Goal: Task Accomplishment & Management: Complete application form

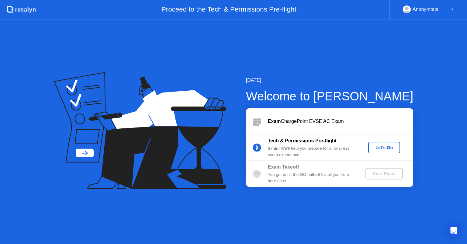
click at [376, 149] on div "Let's Go" at bounding box center [383, 147] width 27 height 5
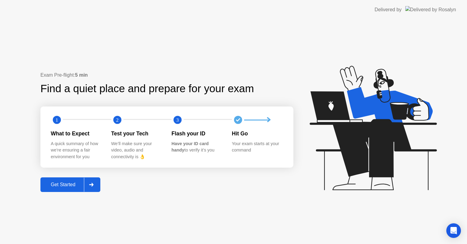
click at [70, 182] on div "Get Started" at bounding box center [63, 184] width 42 height 5
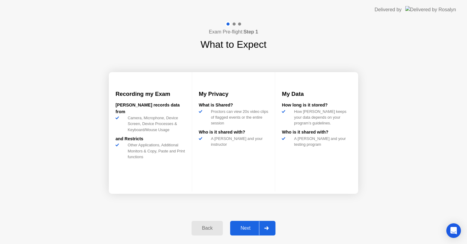
click at [244, 227] on div "Next" at bounding box center [245, 227] width 27 height 5
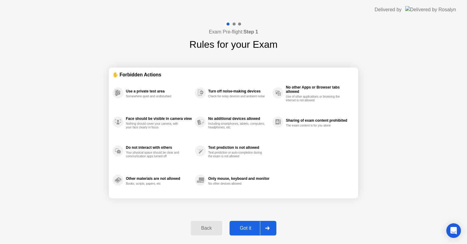
click at [244, 227] on div "Got it" at bounding box center [245, 227] width 29 height 5
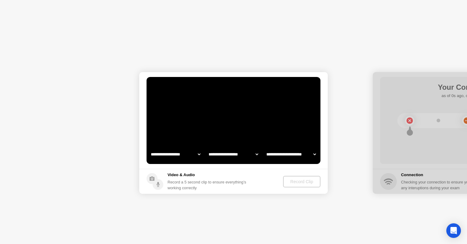
select select "**********"
select select "*******"
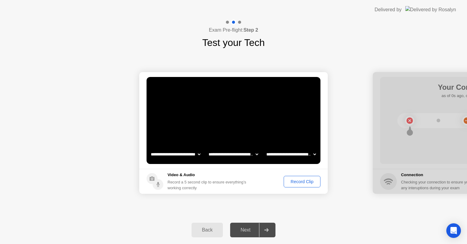
click at [297, 182] on div "Record Clip" at bounding box center [302, 181] width 33 height 5
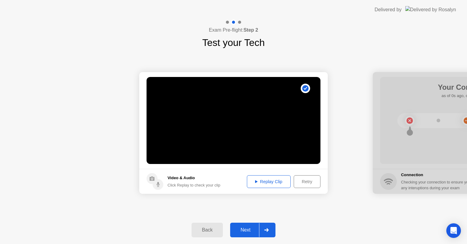
click at [250, 227] on div "Next" at bounding box center [245, 229] width 27 height 5
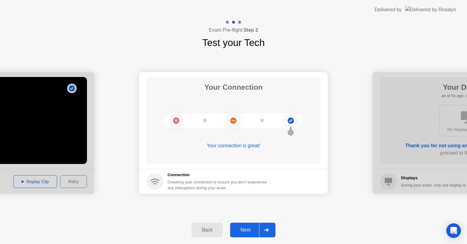
click at [250, 232] on div "Next" at bounding box center [245, 229] width 27 height 5
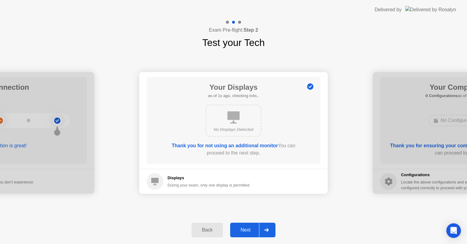
click at [250, 230] on div "Next" at bounding box center [245, 229] width 27 height 5
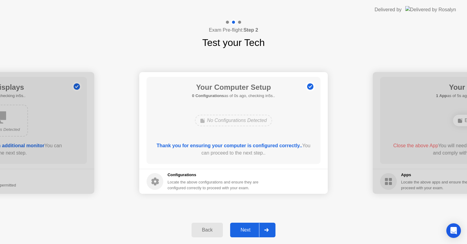
click at [250, 230] on div "Next" at bounding box center [245, 229] width 27 height 5
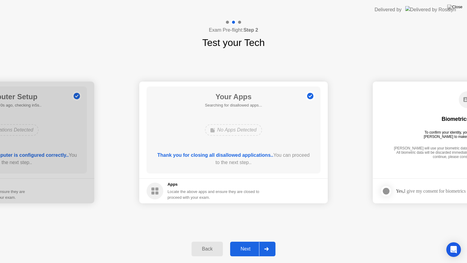
click at [245, 243] on div "Next" at bounding box center [245, 248] width 27 height 5
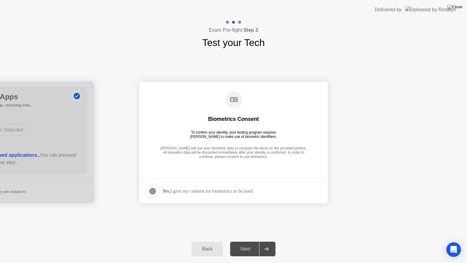
click at [245, 243] on div "Next" at bounding box center [245, 248] width 27 height 5
click at [153, 190] on div at bounding box center [152, 190] width 7 height 7
click at [241, 243] on div "Next" at bounding box center [245, 248] width 27 height 5
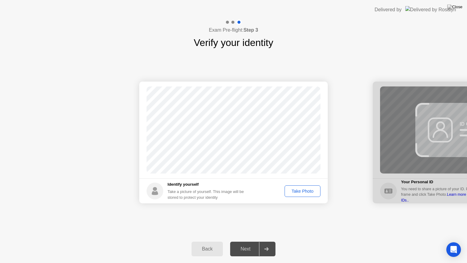
click at [298, 190] on div "Take Photo" at bounding box center [303, 190] width 32 height 5
click at [249, 243] on div "Next" at bounding box center [245, 248] width 27 height 5
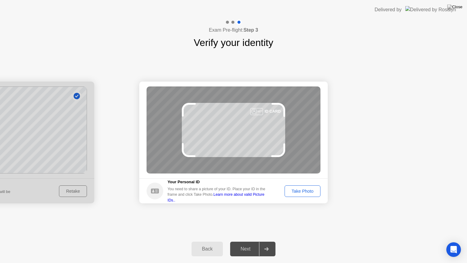
click at [300, 189] on div "Take Photo" at bounding box center [303, 190] width 32 height 5
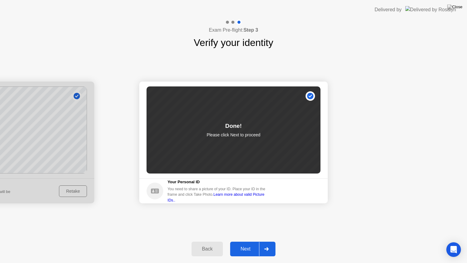
click at [248, 243] on div "Next" at bounding box center [245, 248] width 27 height 5
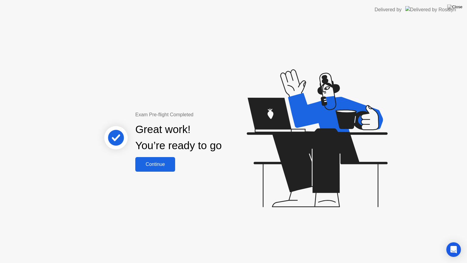
click at [155, 168] on button "Continue" at bounding box center [155, 164] width 40 height 15
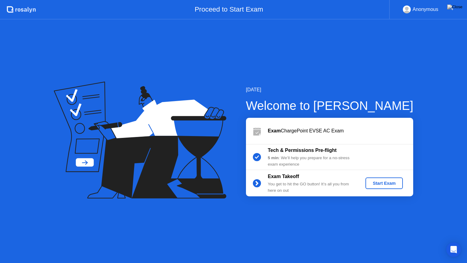
click at [380, 185] on div "Start Exam" at bounding box center [384, 183] width 33 height 5
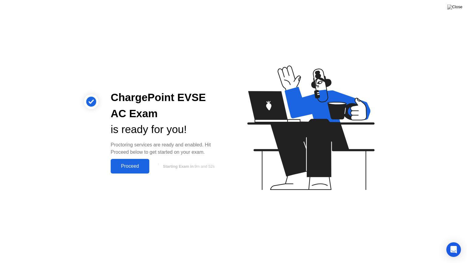
click at [131, 169] on div "Proceed" at bounding box center [129, 165] width 35 height 5
